Goal: Task Accomplishment & Management: Manage account settings

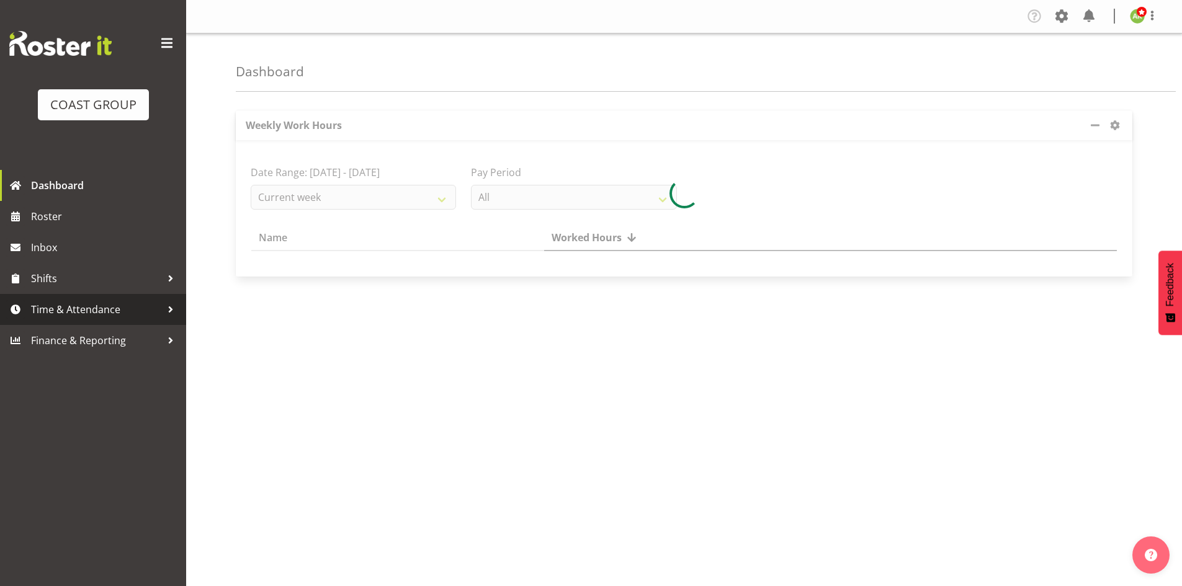
click at [52, 308] on span "Time & Attendance" at bounding box center [96, 309] width 130 height 19
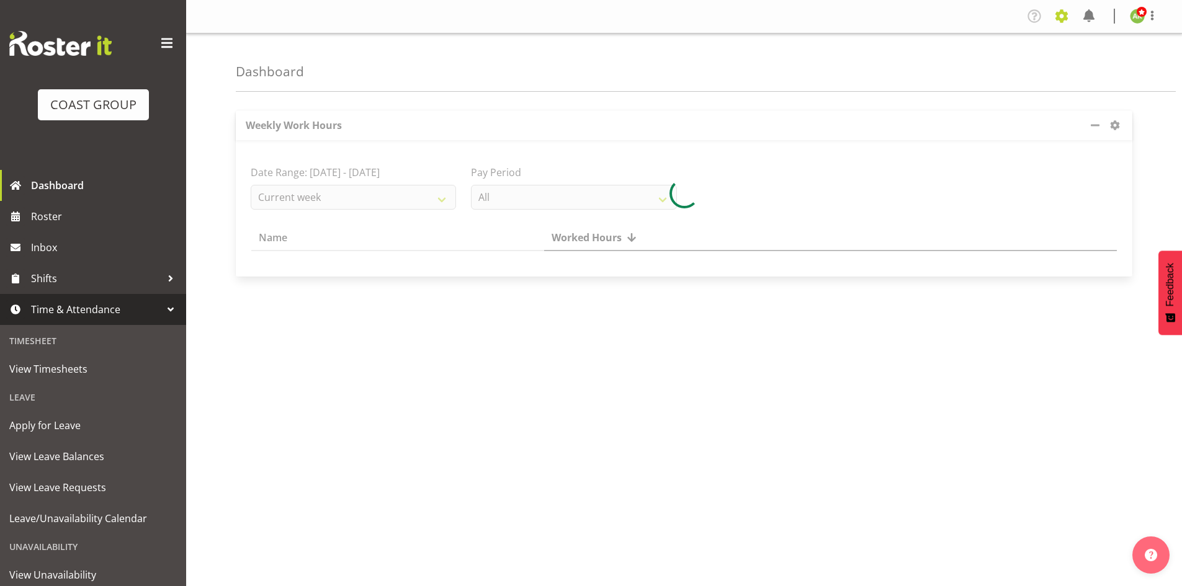
click at [1060, 15] on span at bounding box center [1062, 16] width 20 height 20
click at [1060, 14] on span at bounding box center [1062, 16] width 20 height 20
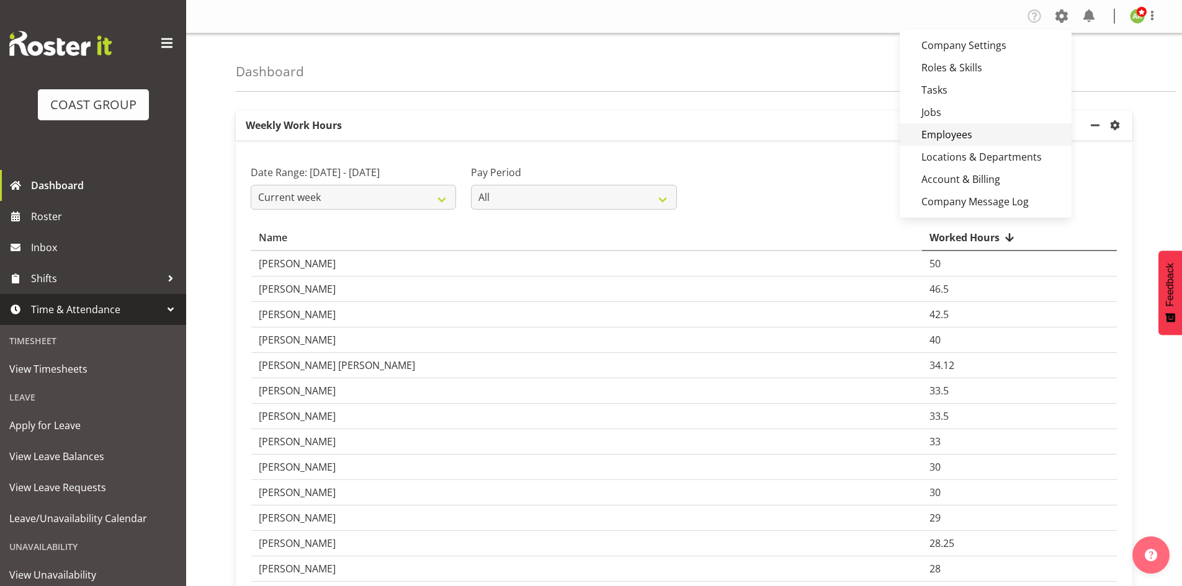
click at [973, 132] on link "Employees" at bounding box center [986, 134] width 172 height 22
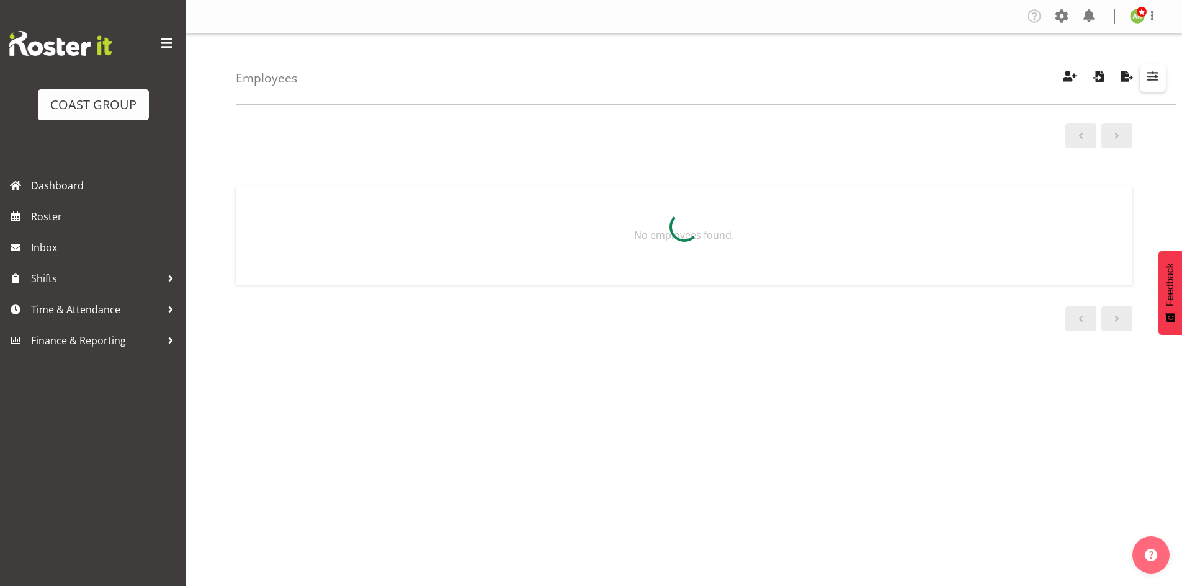
click at [1147, 81] on span "button" at bounding box center [1153, 76] width 16 height 16
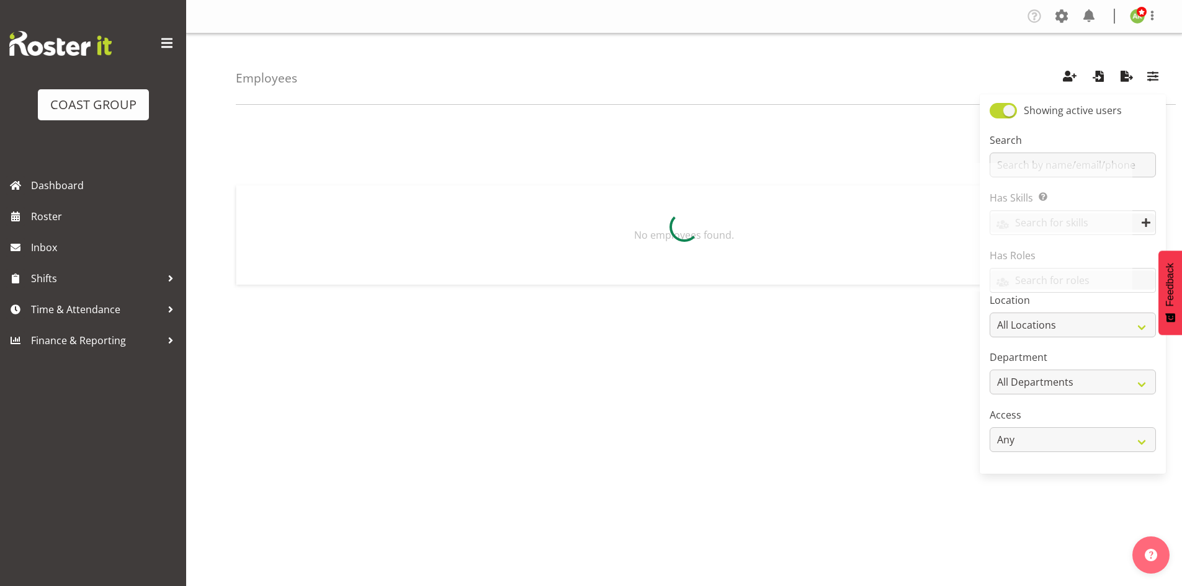
click at [1056, 164] on div at bounding box center [684, 227] width 897 height 128
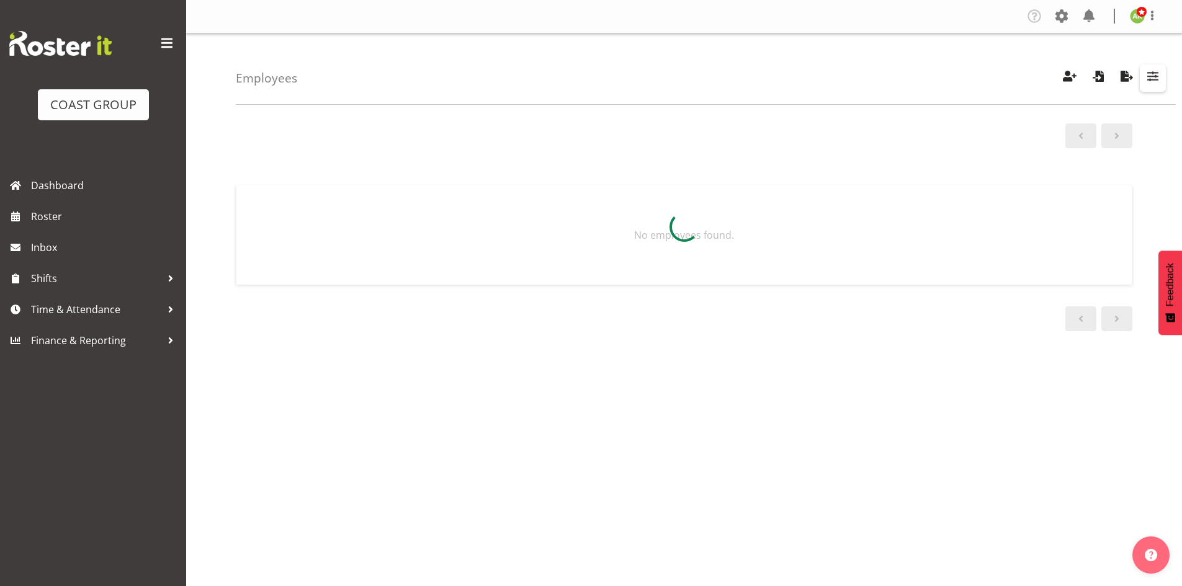
click at [1151, 83] on span "button" at bounding box center [1153, 76] width 16 height 16
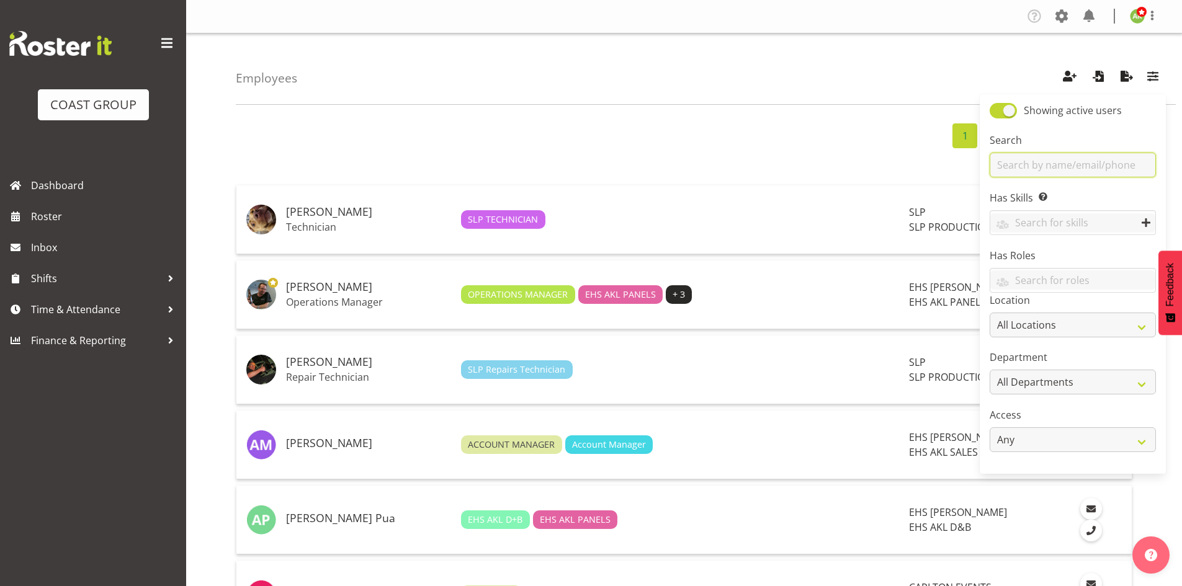
click at [1076, 163] on input "text" at bounding box center [1073, 165] width 166 height 25
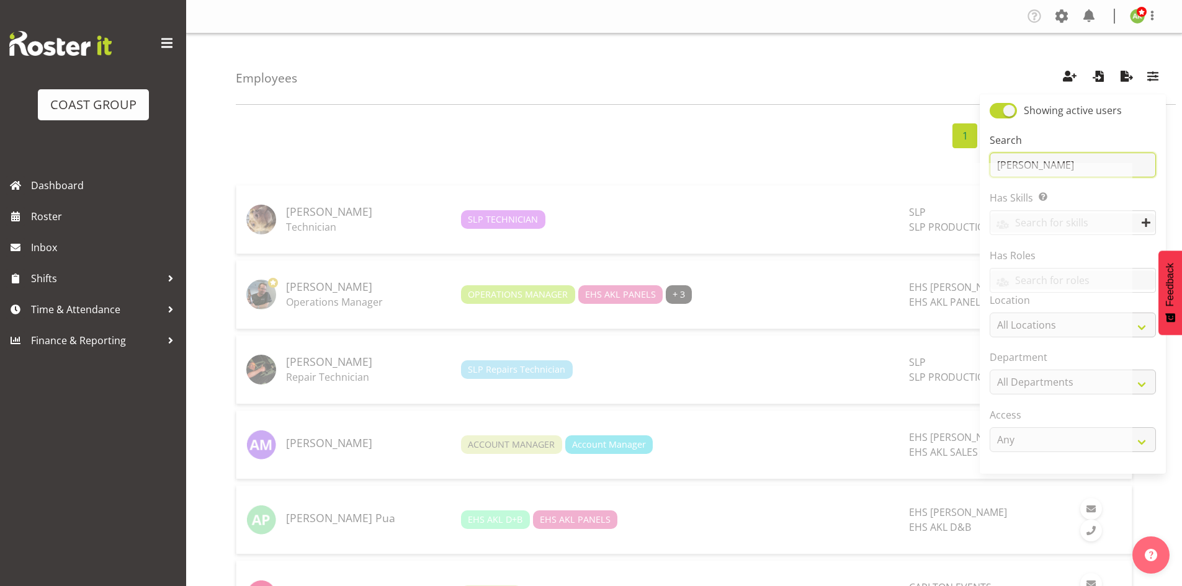
type input "peter"
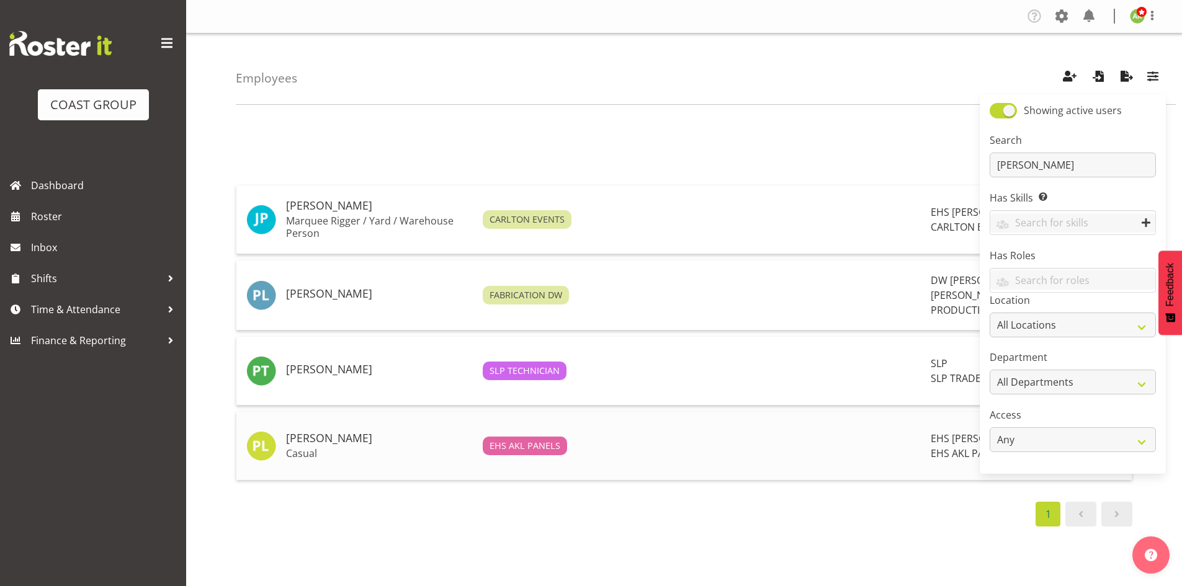
click at [343, 447] on p "Casual" at bounding box center [379, 453] width 187 height 12
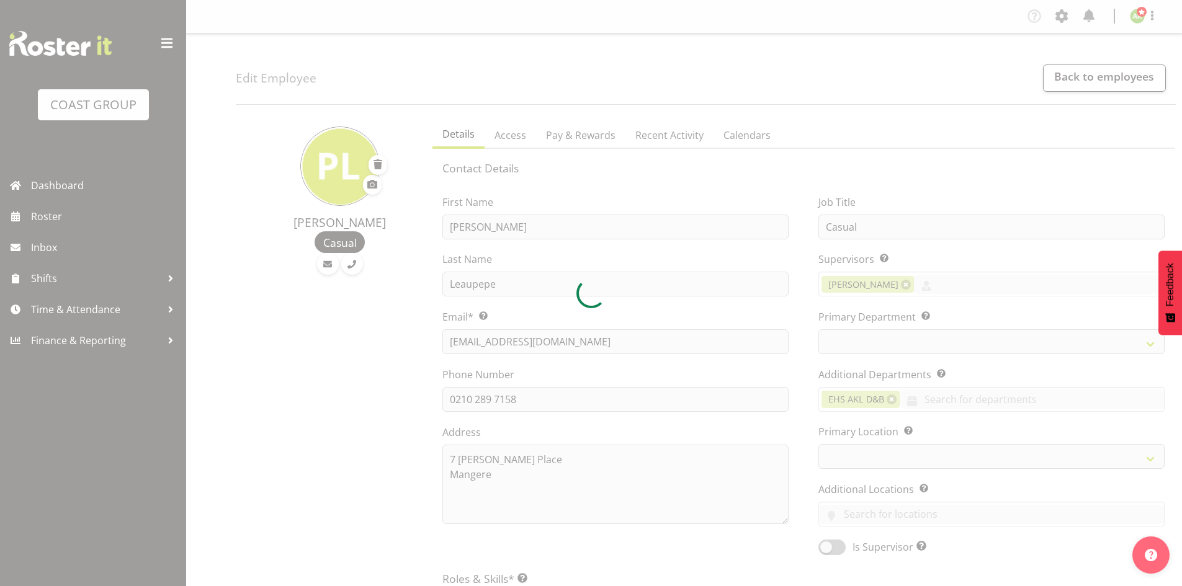
select select "TimelineWeek"
select select
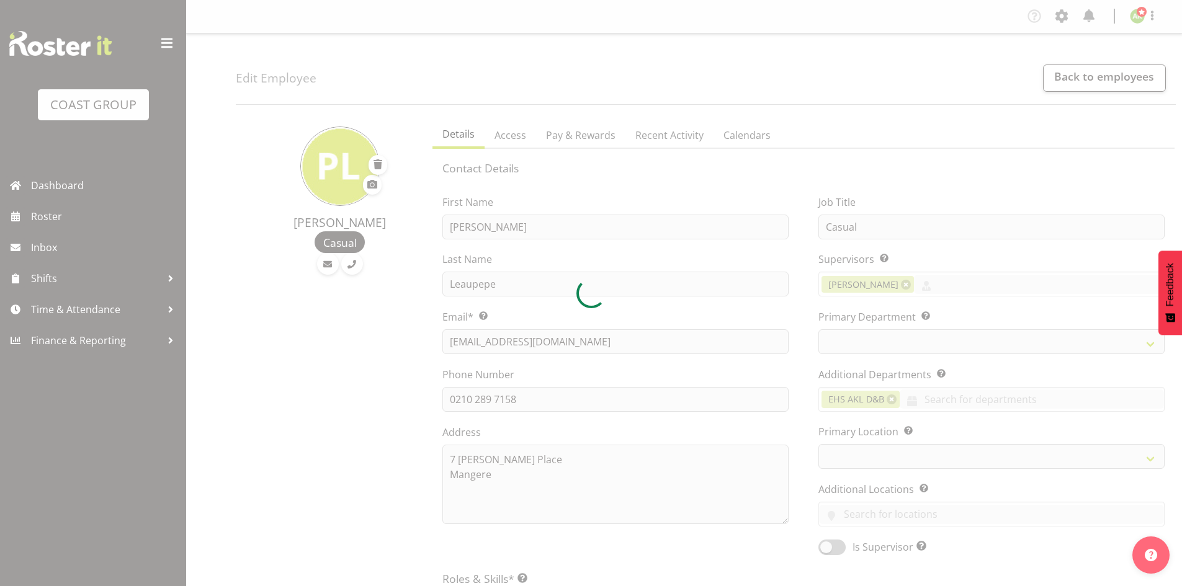
select select "39"
select select "35"
